Goal: Communication & Community: Answer question/provide support

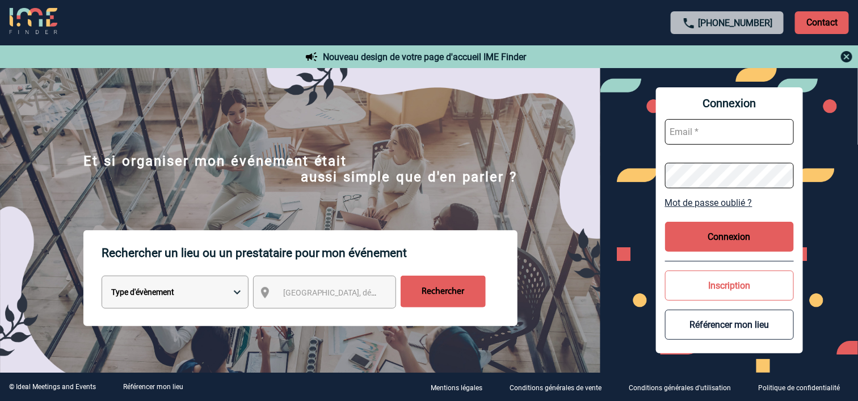
click at [675, 116] on form at bounding box center [729, 153] width 129 height 87
click at [676, 127] on input "text" at bounding box center [729, 132] width 129 height 26
type input "laure.boucheron@sanofi.com"
click at [729, 224] on button "Connexion" at bounding box center [729, 237] width 129 height 30
click at [730, 230] on button "Connexion" at bounding box center [729, 237] width 129 height 30
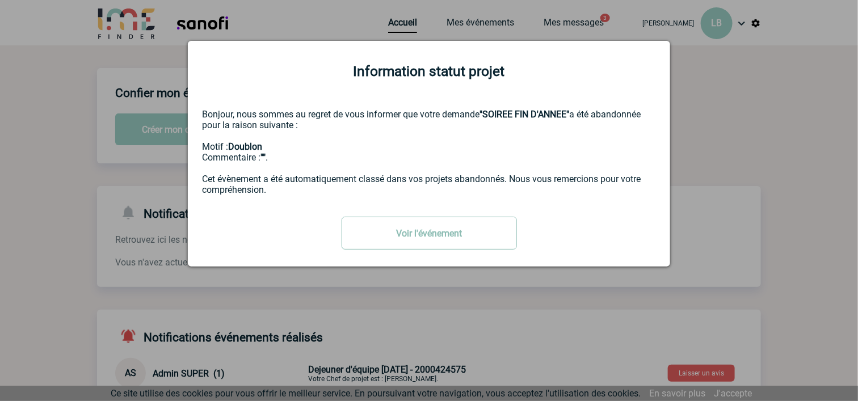
click at [469, 238] on link "Voir l'événement" at bounding box center [429, 233] width 175 height 33
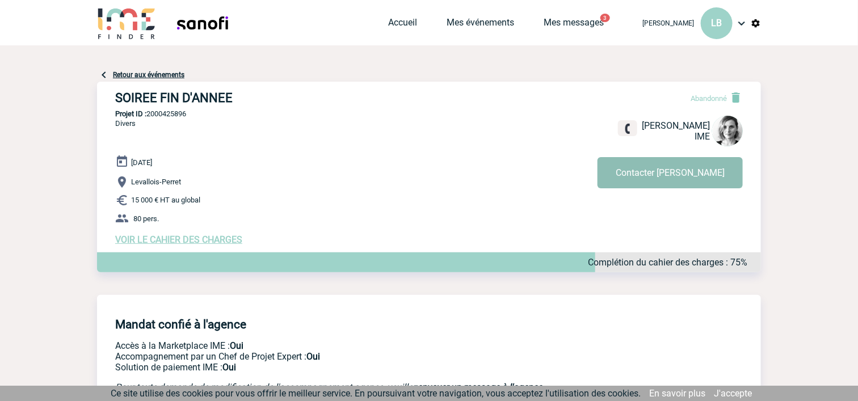
click at [676, 179] on button "Contacter Lydie" at bounding box center [670, 172] width 145 height 31
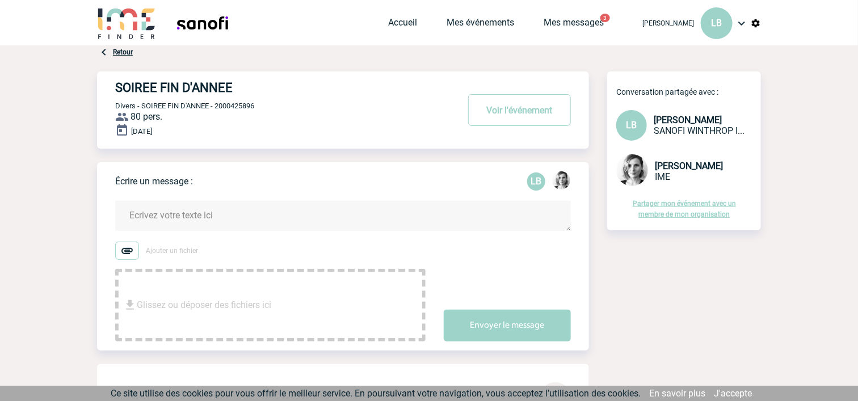
click at [588, 16] on div "Accueil Mes événements Mes messages 3 Projet, client Projet, client" at bounding box center [509, 22] width 243 height 45
click at [587, 24] on link "Mes messages" at bounding box center [574, 25] width 60 height 16
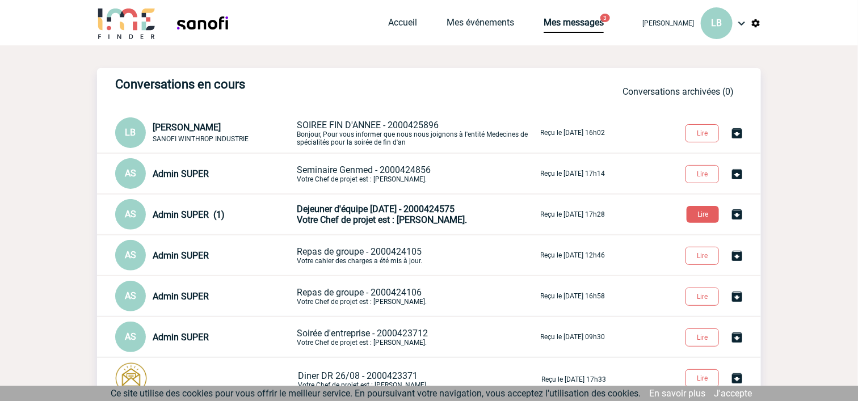
click at [498, 140] on p "SOIREE FIN D'ANNEE - 2000425896 Bonjour, Pour vous informer que nous nous joign…" at bounding box center [417, 133] width 241 height 27
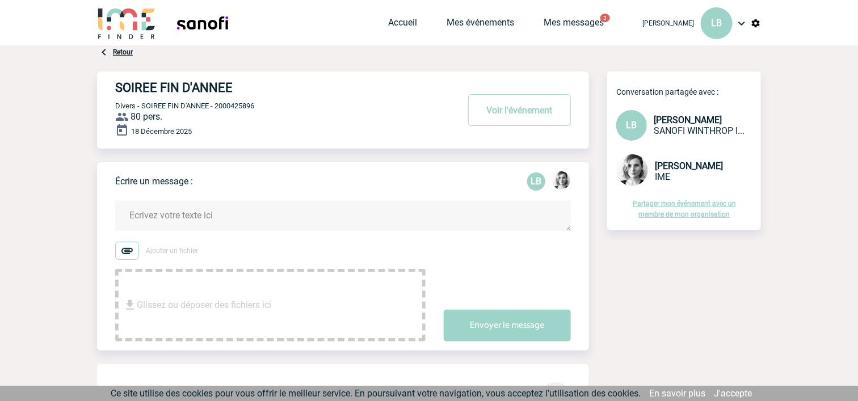
click at [628, 171] on img at bounding box center [632, 170] width 32 height 32
click at [668, 163] on span "[PERSON_NAME]" at bounding box center [689, 166] width 68 height 11
click at [333, 218] on textarea at bounding box center [343, 216] width 456 height 30
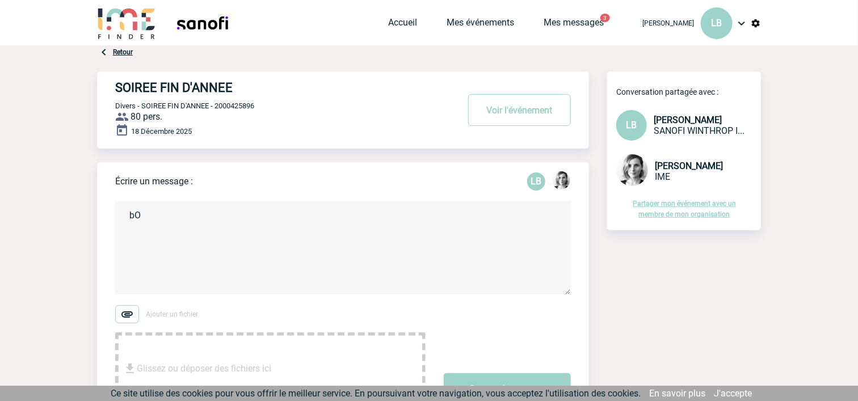
type textarea "b"
click at [275, 216] on textarea "Bonjour Lydie, je viens de voir que le projet a été abandonné de votre côté ," at bounding box center [343, 248] width 456 height 94
click at [389, 241] on textarea "Bonjour Lydie, je viens de voir que le projet a été abandonné de votre côté ," at bounding box center [343, 248] width 456 height 94
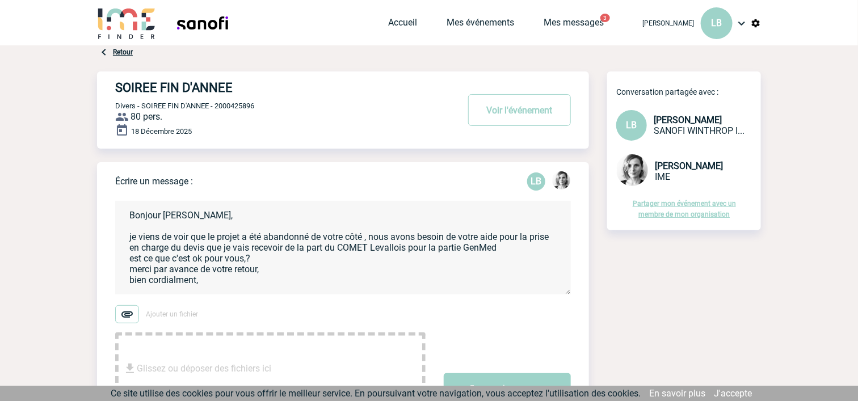
click at [182, 283] on textarea "Bonjour Lydie, je viens de voir que le projet a été abandonné de votre côté , n…" at bounding box center [343, 248] width 456 height 94
type textarea "Bonjour Lydie, je viens de voir que le projet a été abandonné de votre côté , n…"
click at [515, 378] on button "Envoyer le message" at bounding box center [507, 389] width 127 height 32
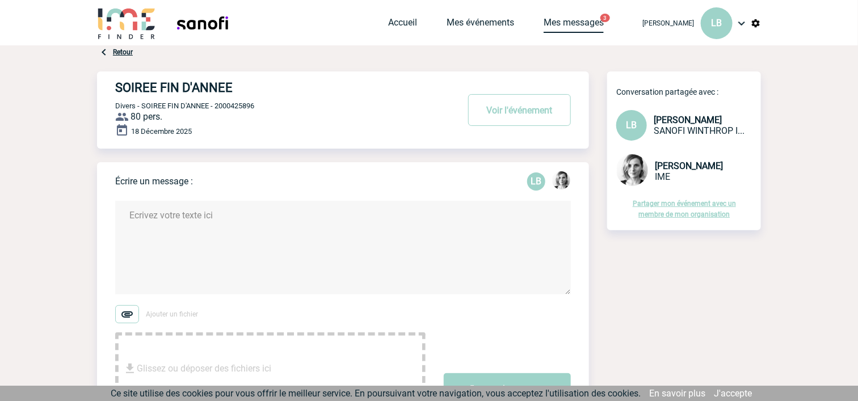
click at [584, 26] on link "Mes messages" at bounding box center [574, 25] width 60 height 16
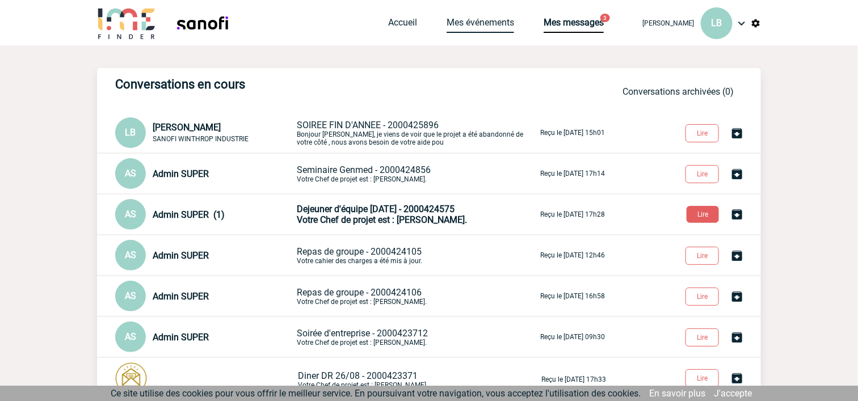
click at [486, 28] on link "Mes événements" at bounding box center [481, 25] width 68 height 16
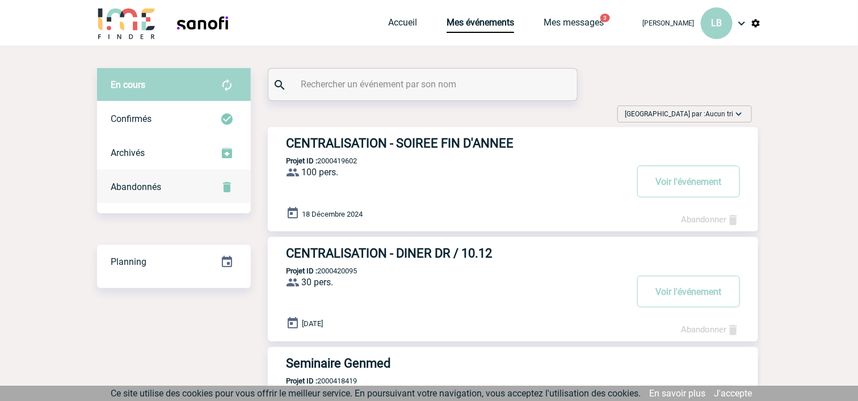
click at [150, 187] on span "Abandonnés" at bounding box center [136, 187] width 51 height 11
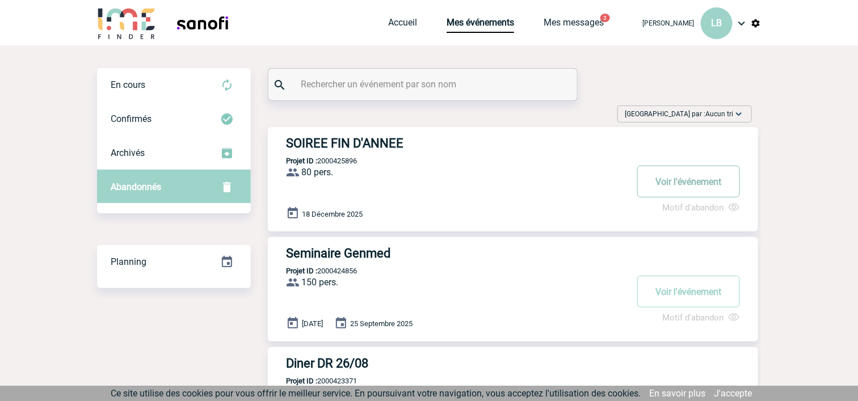
click at [674, 180] on button "Voir l'événement" at bounding box center [688, 182] width 103 height 32
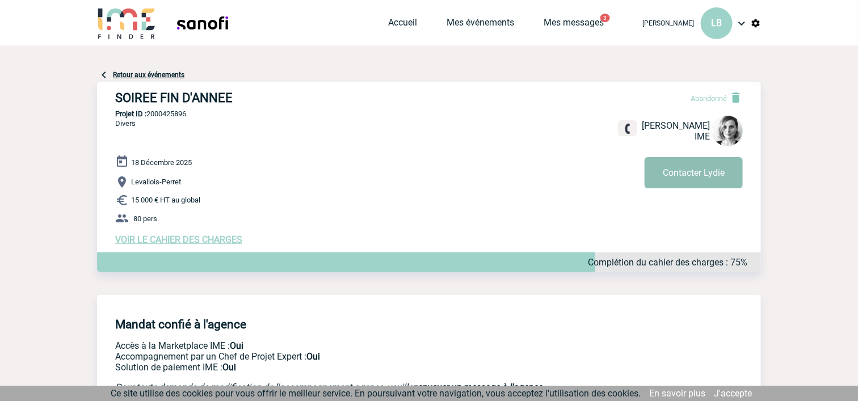
click at [715, 174] on button "Contacter Lydie" at bounding box center [694, 172] width 98 height 31
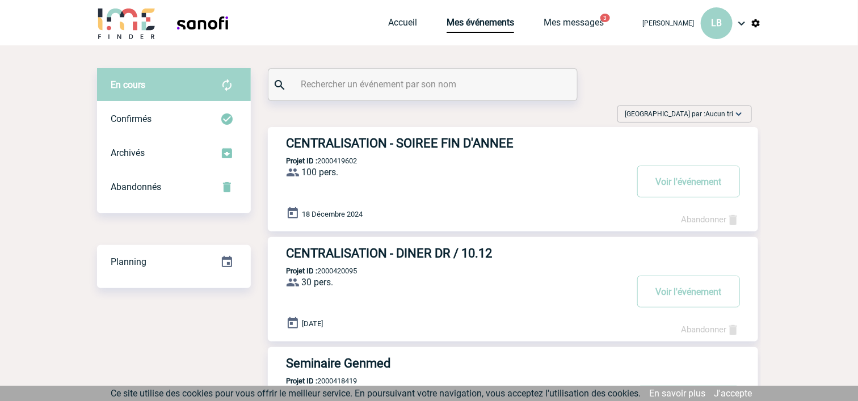
click at [571, 36] on div "Accueil Mes événements Mes messages 3 Projet, client Projet, client" at bounding box center [509, 22] width 243 height 45
click at [591, 28] on link "Mes messages" at bounding box center [574, 25] width 60 height 16
